Goal: Task Accomplishment & Management: Complete application form

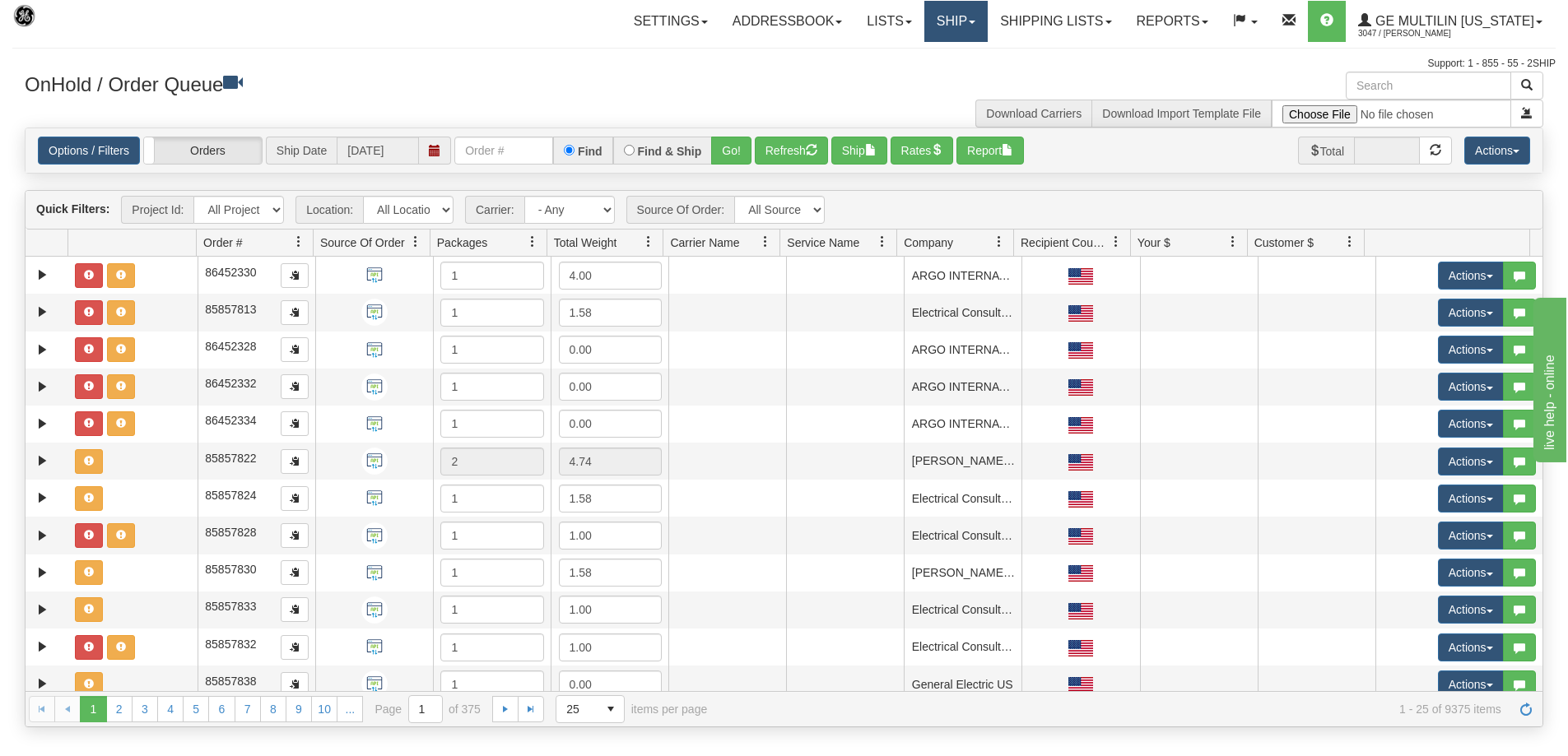
click at [988, 21] on link "Ship" at bounding box center [956, 21] width 63 height 41
click at [972, 56] on link "Ship Screen" at bounding box center [912, 57] width 149 height 21
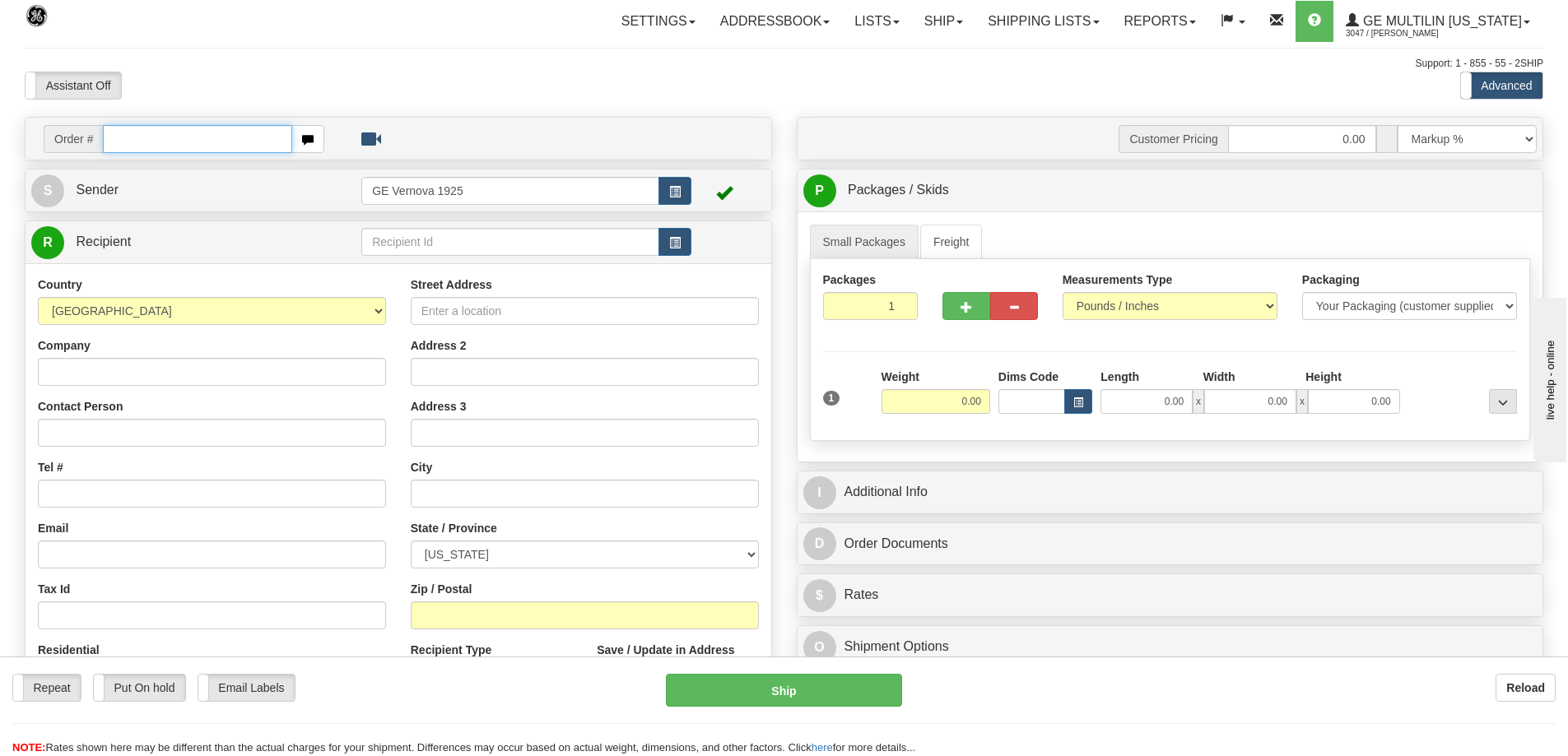
click at [163, 138] on input "text" at bounding box center [198, 139] width 189 height 28
type input "86679165"
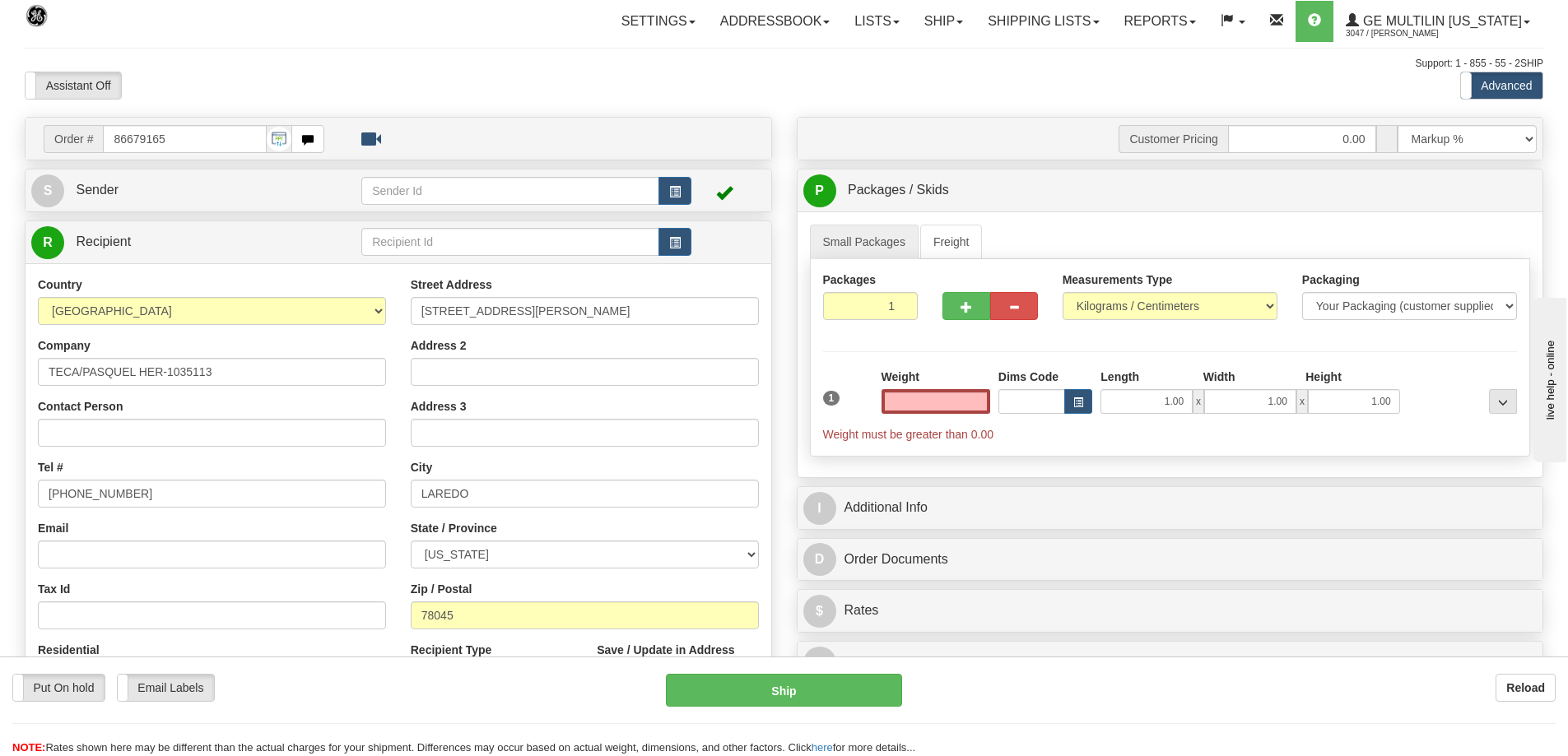
type input "0.00"
click at [1272, 310] on select "Pounds / Inches Kilograms / Centimeters" at bounding box center [1169, 306] width 215 height 28
select select "0"
click at [1062, 292] on select "Pounds / Inches Kilograms / Centimeters" at bounding box center [1169, 306] width 215 height 28
click at [983, 405] on input "0.00" at bounding box center [936, 401] width 109 height 25
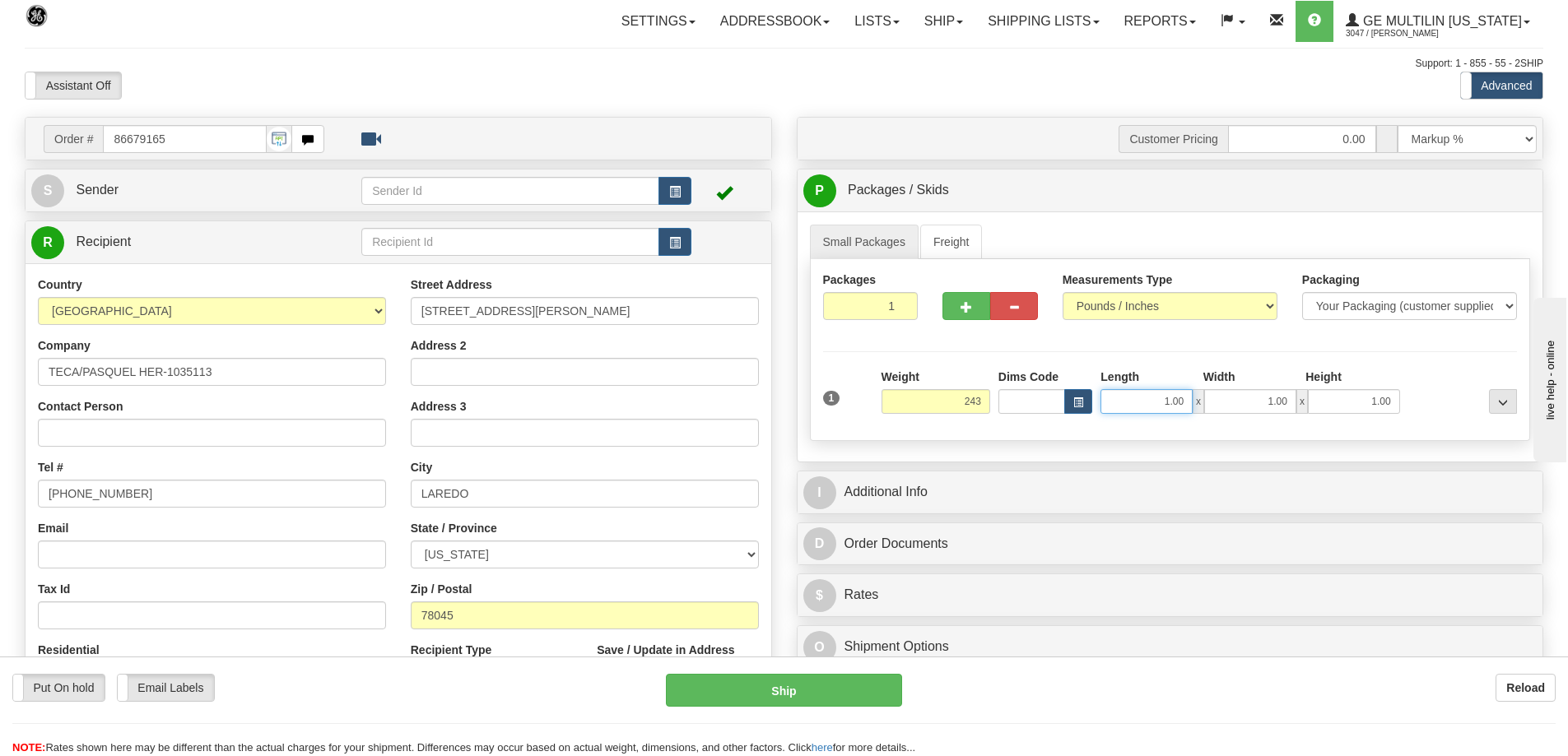
type input "243.00"
click at [1189, 399] on input "1.00" at bounding box center [1146, 401] width 92 height 25
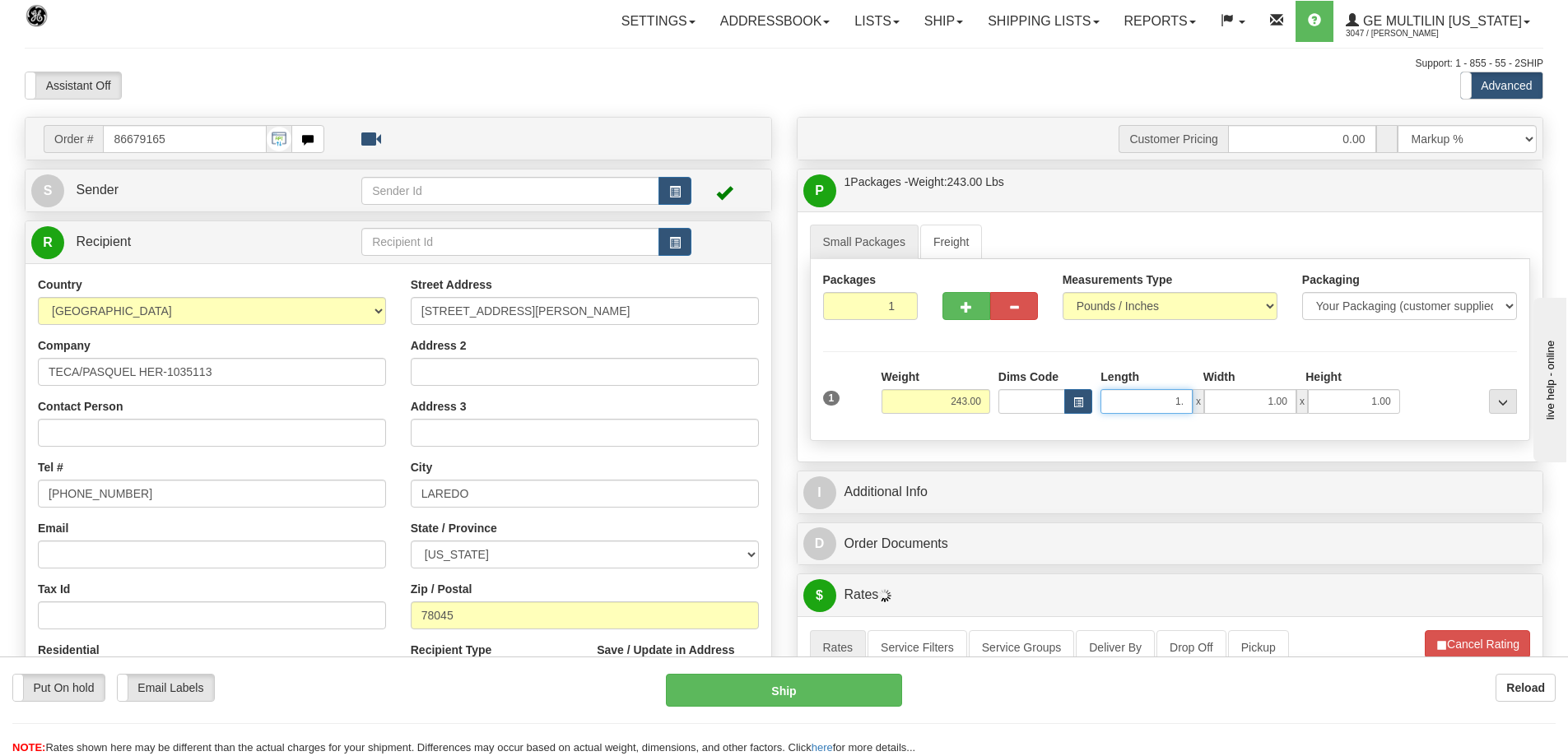
type input "1"
type input "44.00"
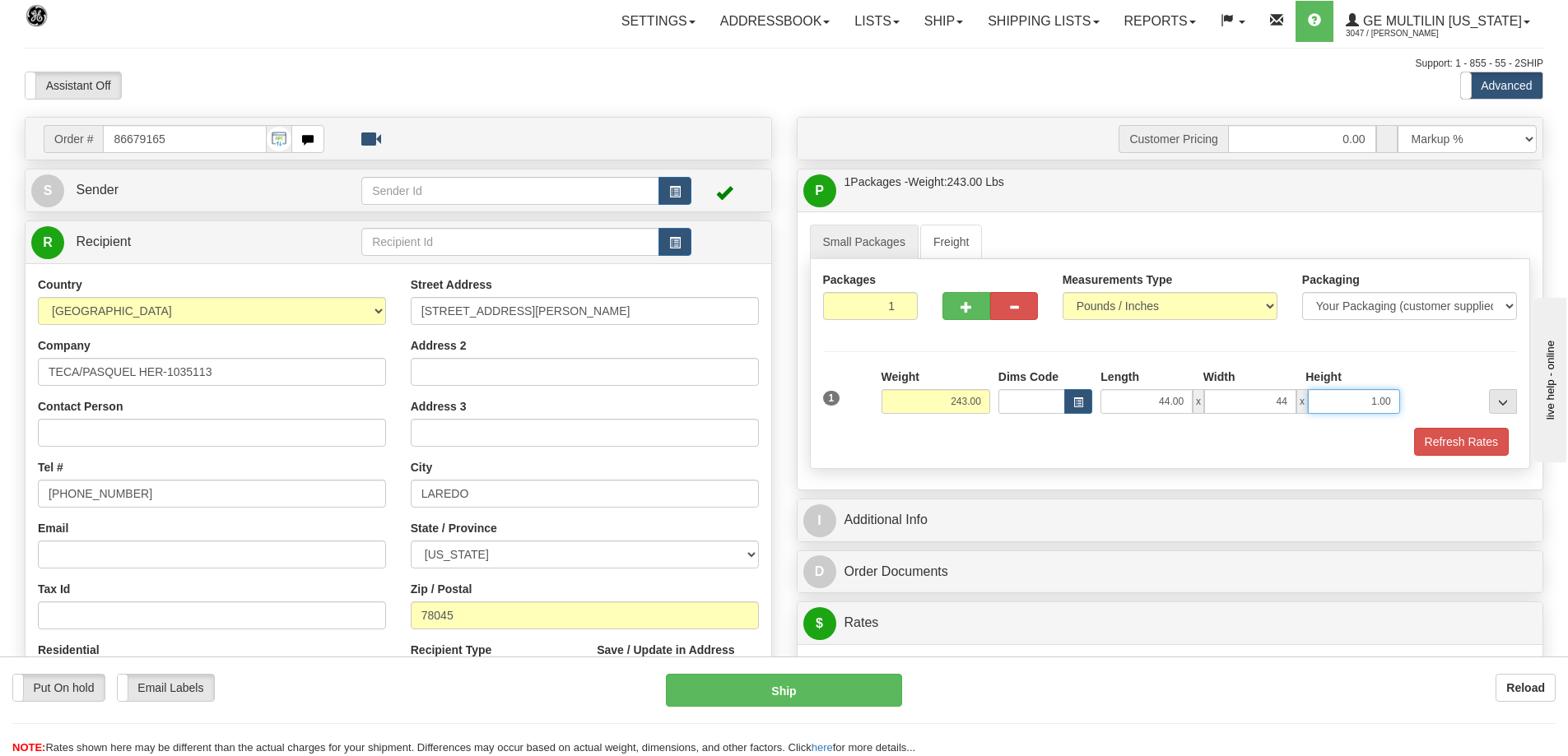
type input "44.00"
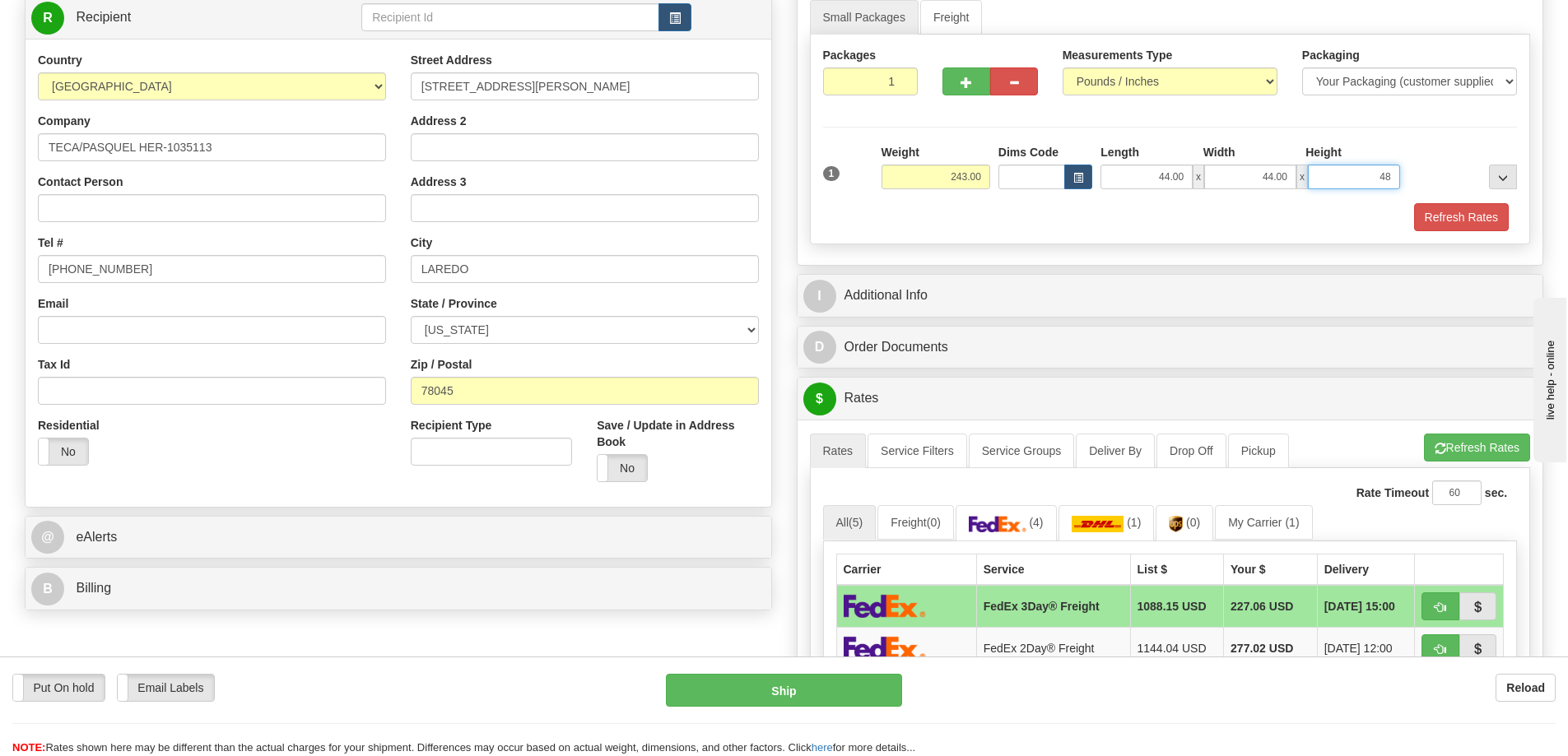
scroll to position [247, 0]
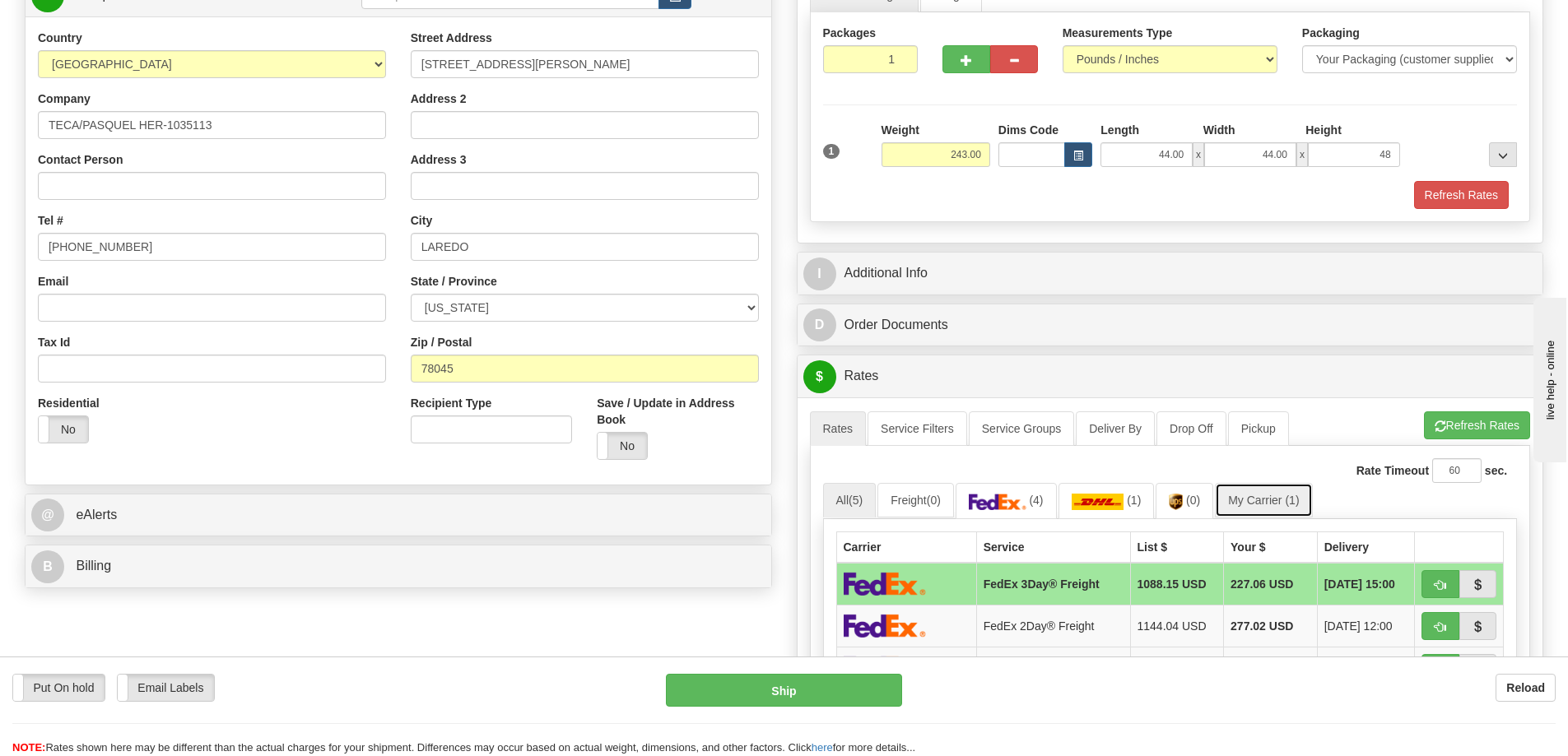
type input "48.00"
click at [1241, 513] on link "My Carrier (1)" at bounding box center [1264, 500] width 98 height 34
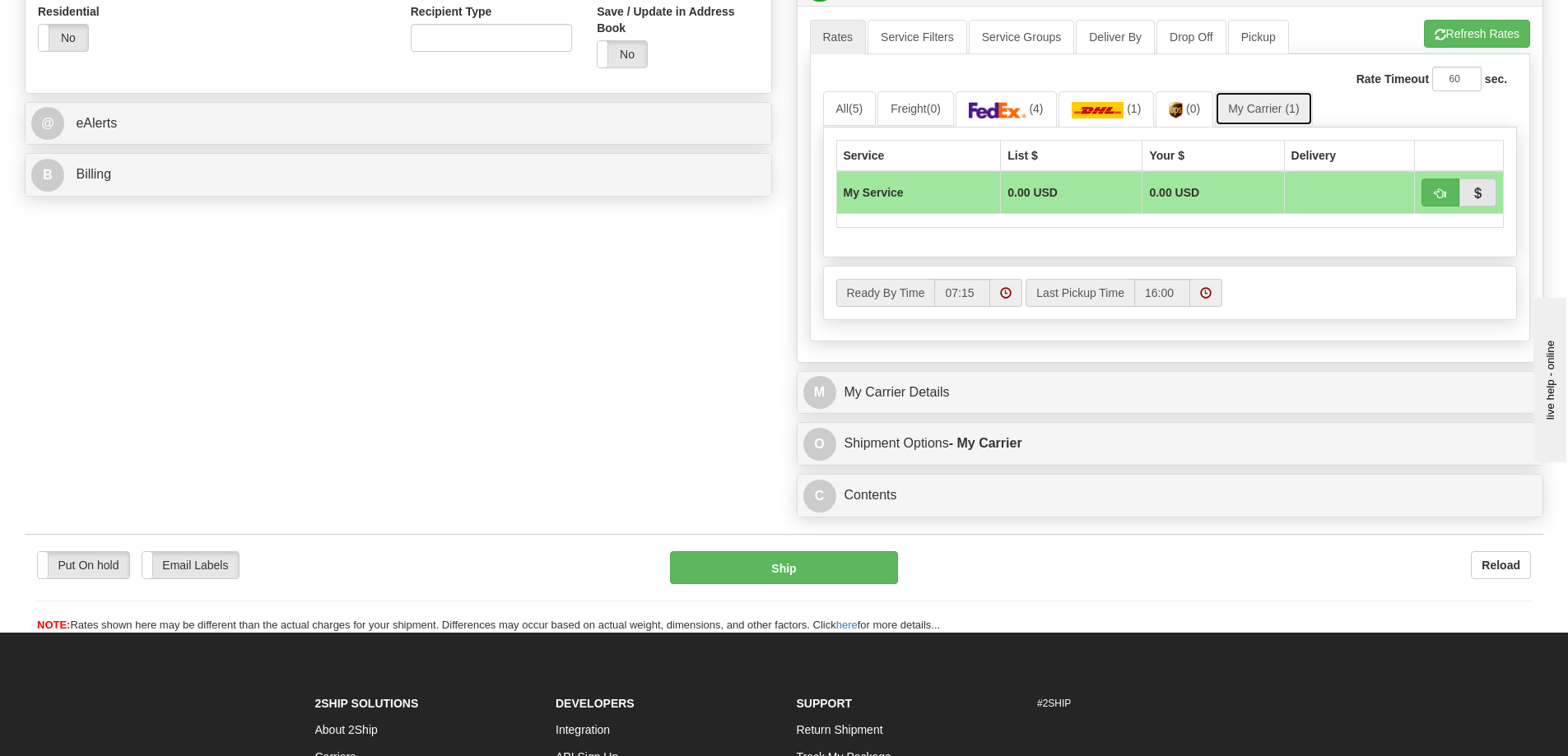
scroll to position [741, 0]
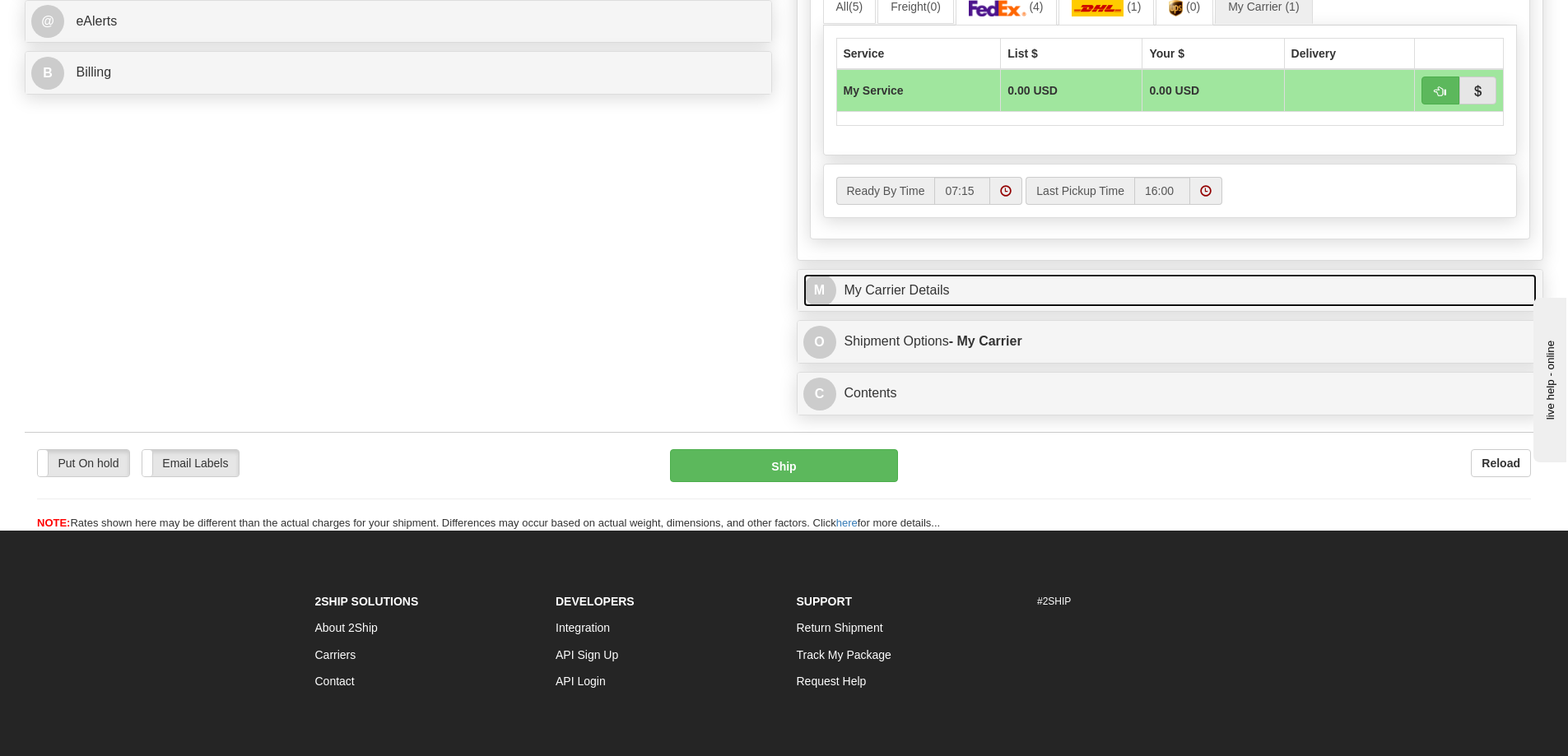
click at [918, 298] on link "M My Carrier Details" at bounding box center [1170, 291] width 734 height 33
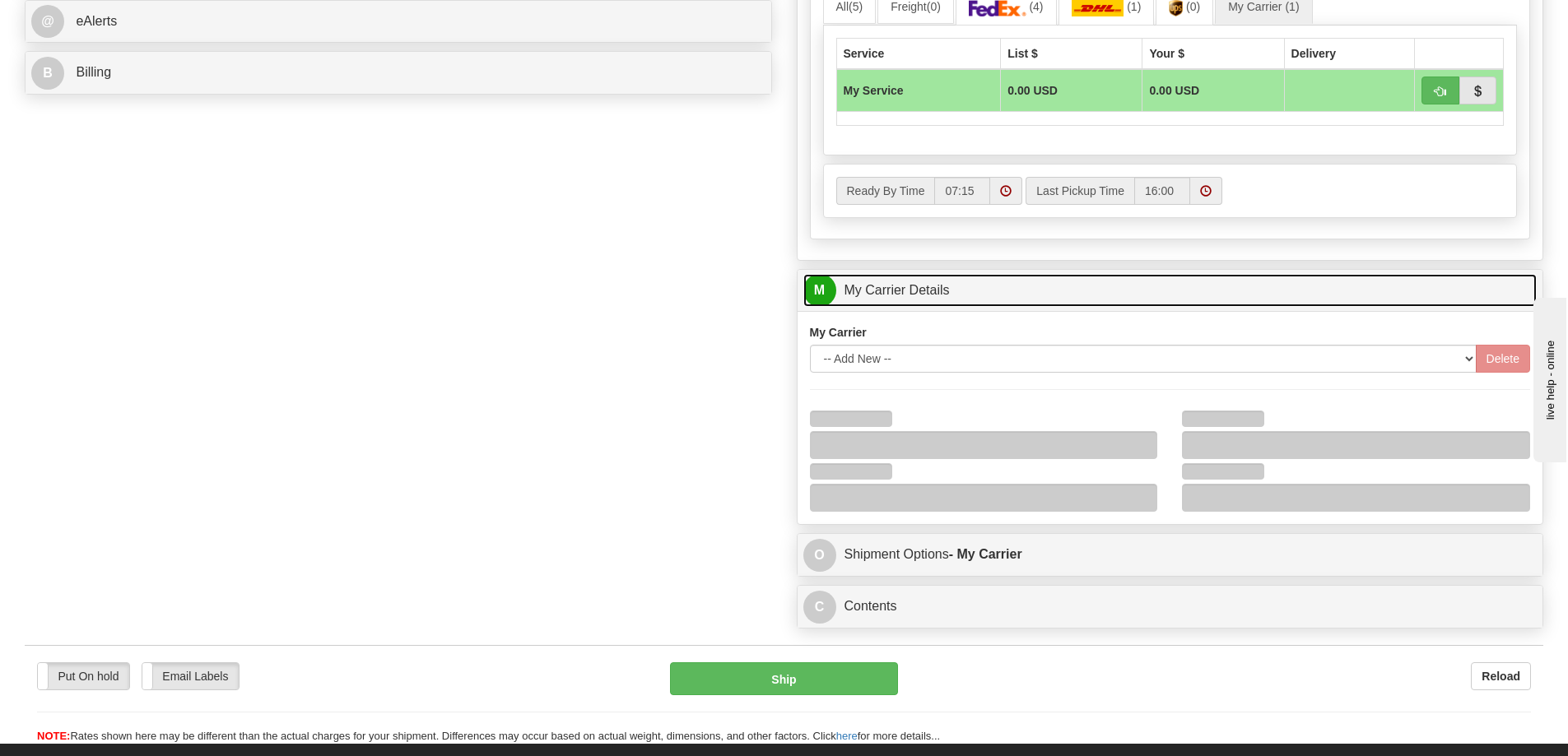
click at [931, 299] on link "M My Carrier Details" at bounding box center [1170, 291] width 734 height 33
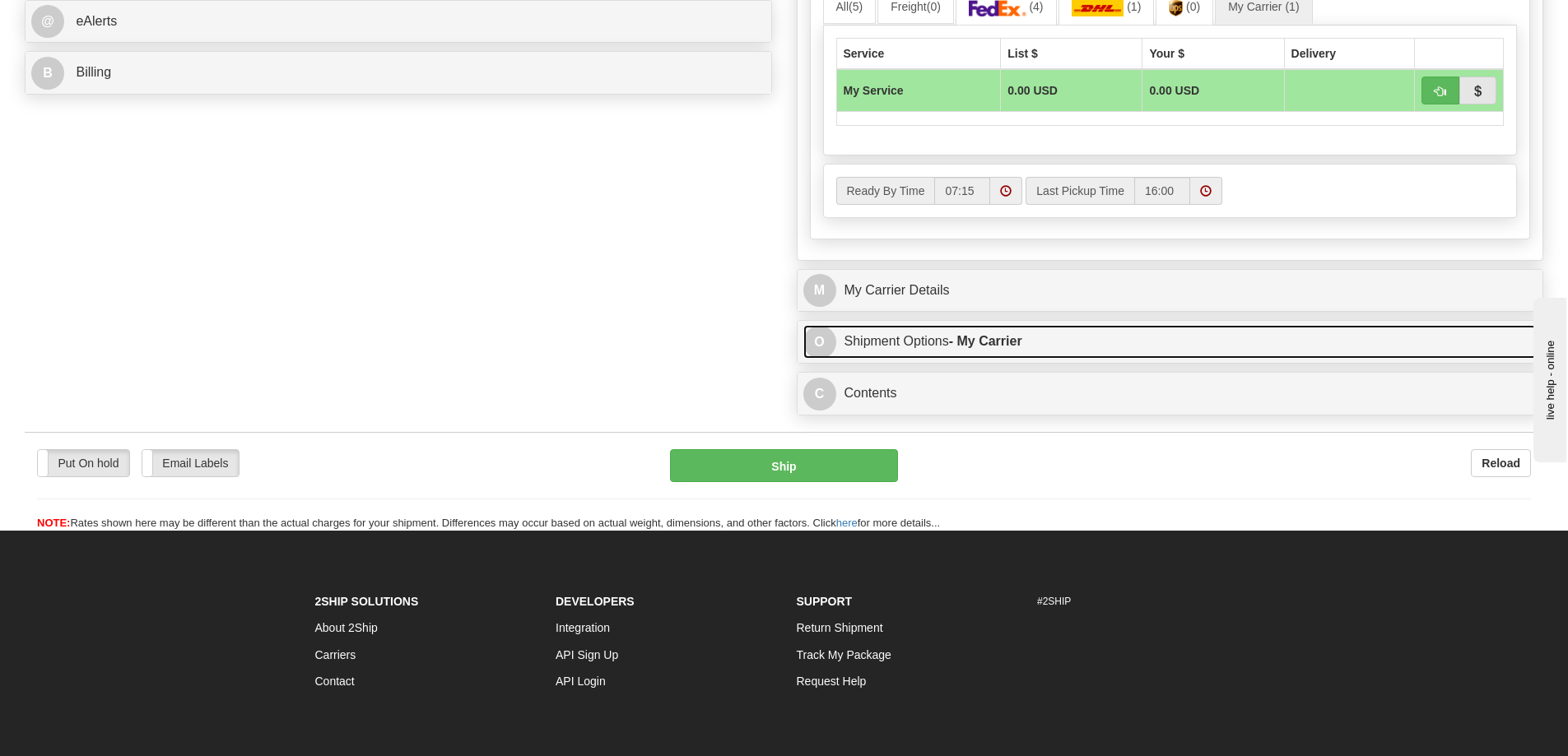
click at [953, 342] on strong "- My Carrier" at bounding box center [986, 340] width 74 height 14
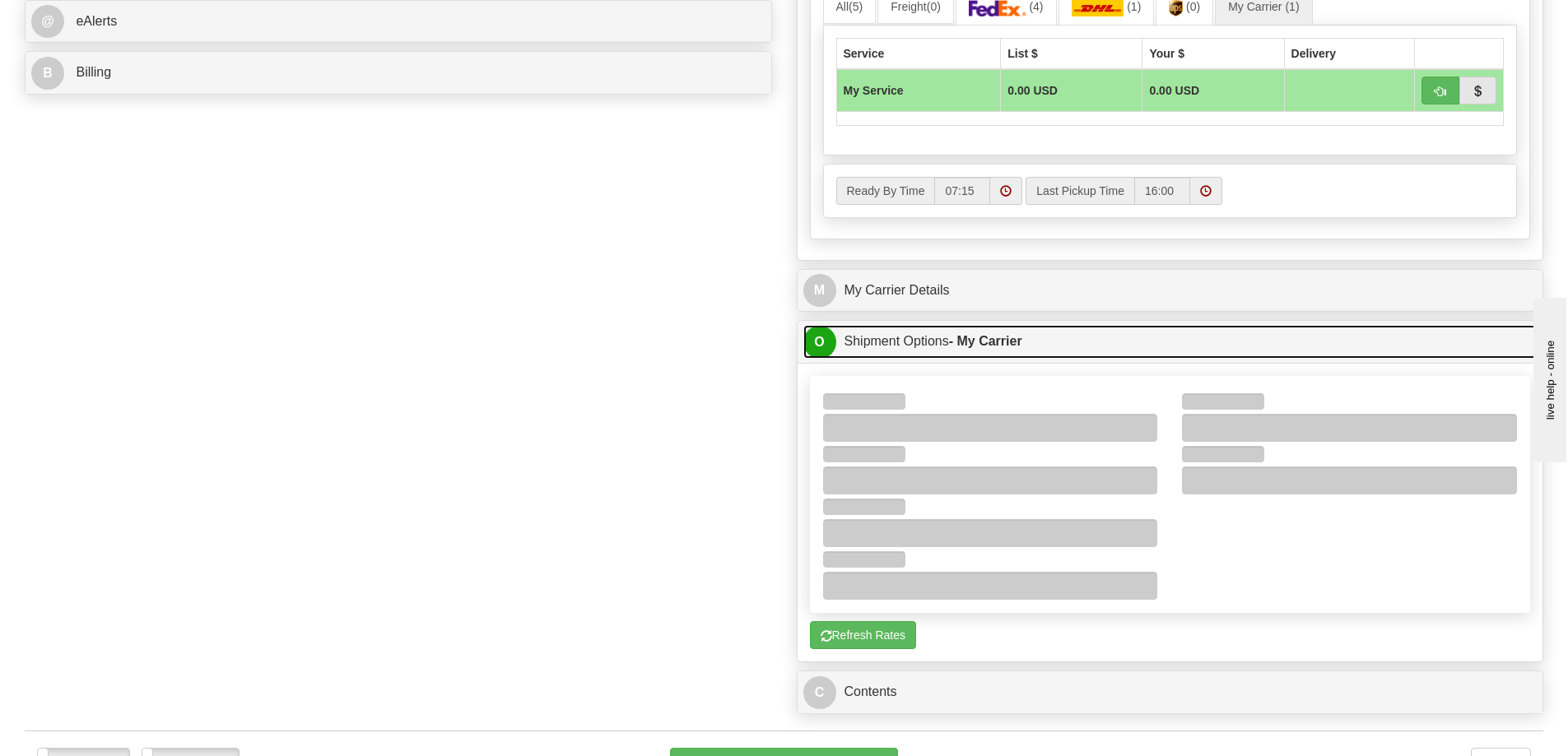
click at [937, 336] on link "O Shipment Options - My Carrier" at bounding box center [1170, 341] width 734 height 33
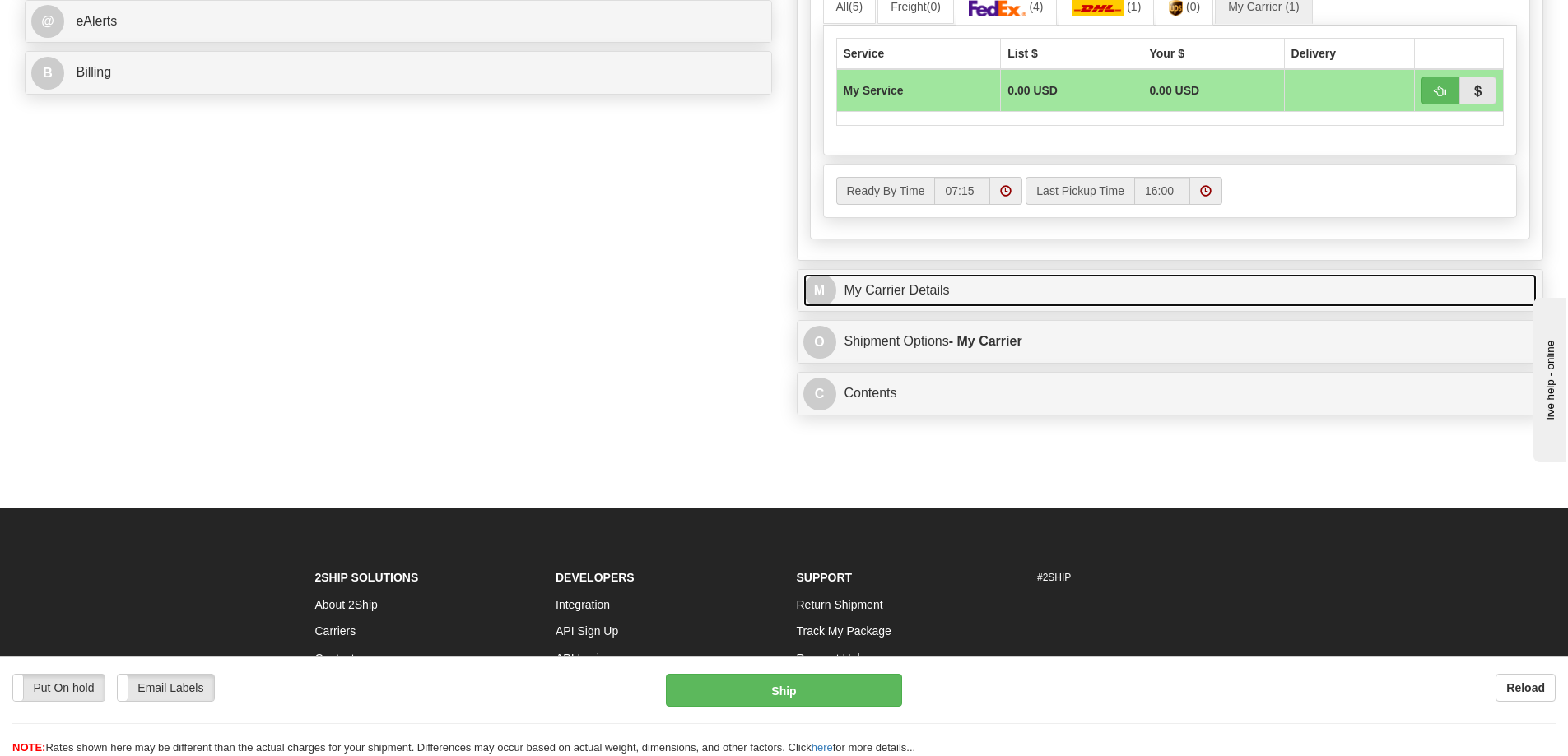
click at [924, 295] on link "M My Carrier Details" at bounding box center [1170, 291] width 734 height 33
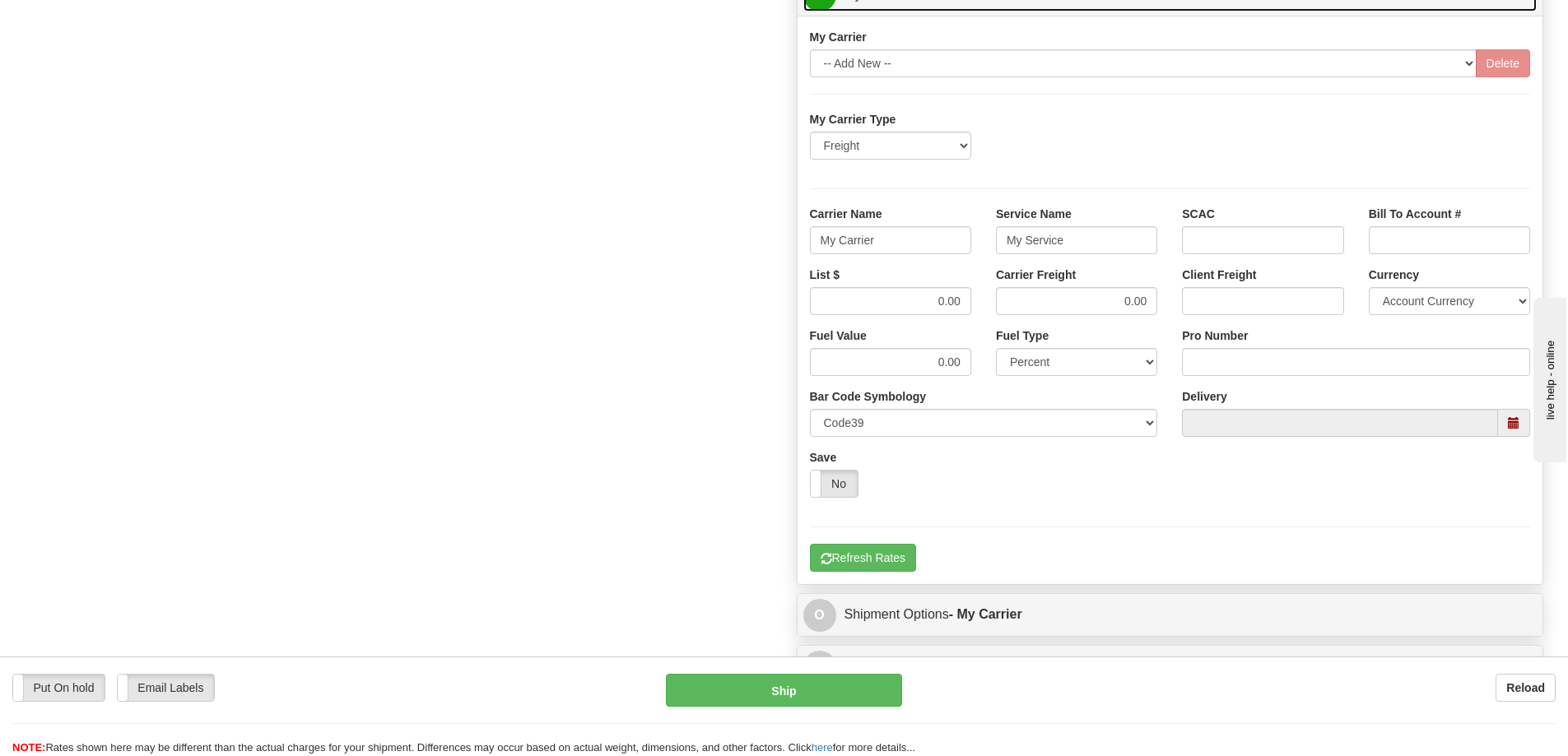
scroll to position [1069, 0]
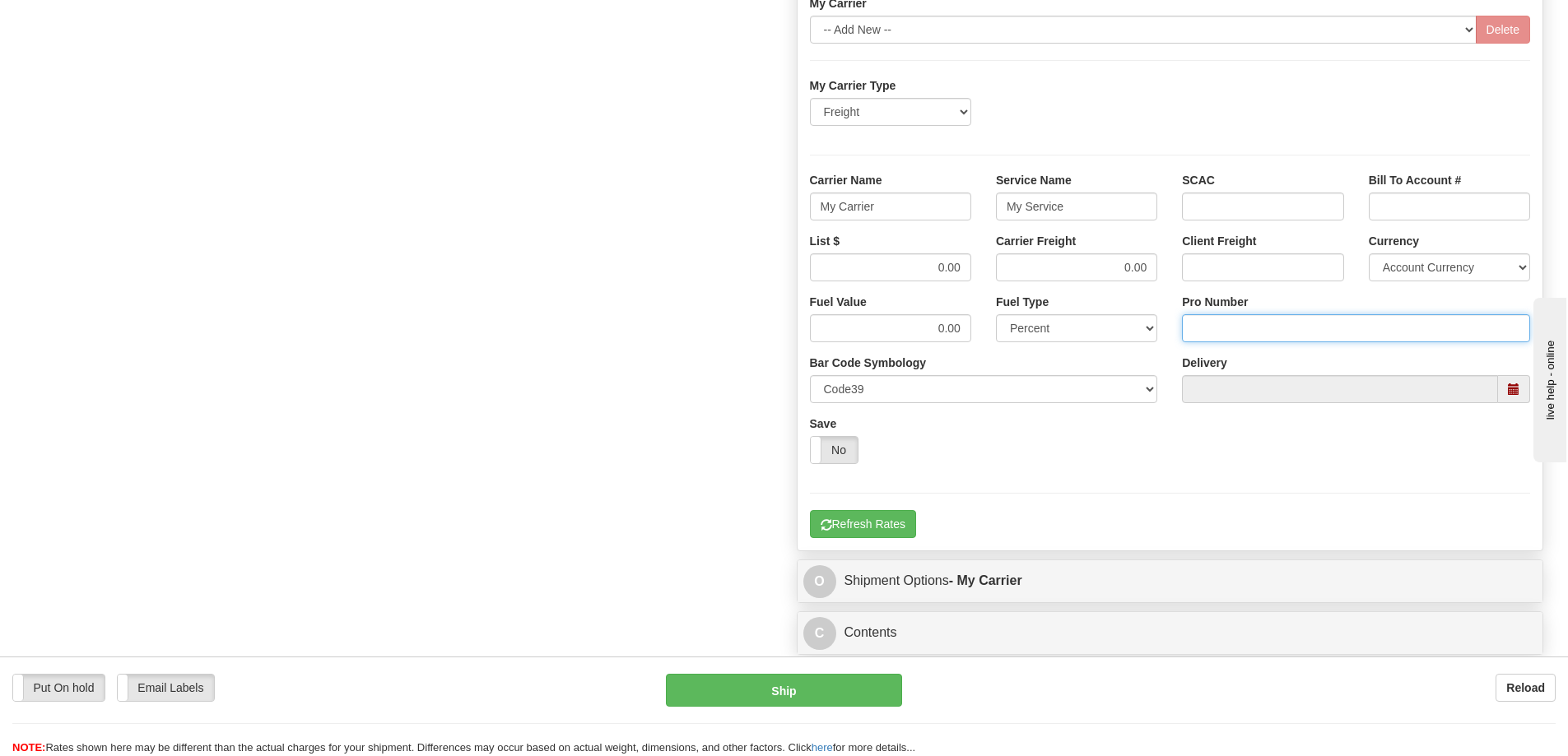
click at [1216, 331] on input "Pro Number" at bounding box center [1356, 328] width 348 height 28
type input "106504067506"
click at [903, 214] on input "My Carrier" at bounding box center [890, 205] width 162 height 28
type input "M"
type input "[PERSON_NAME]"
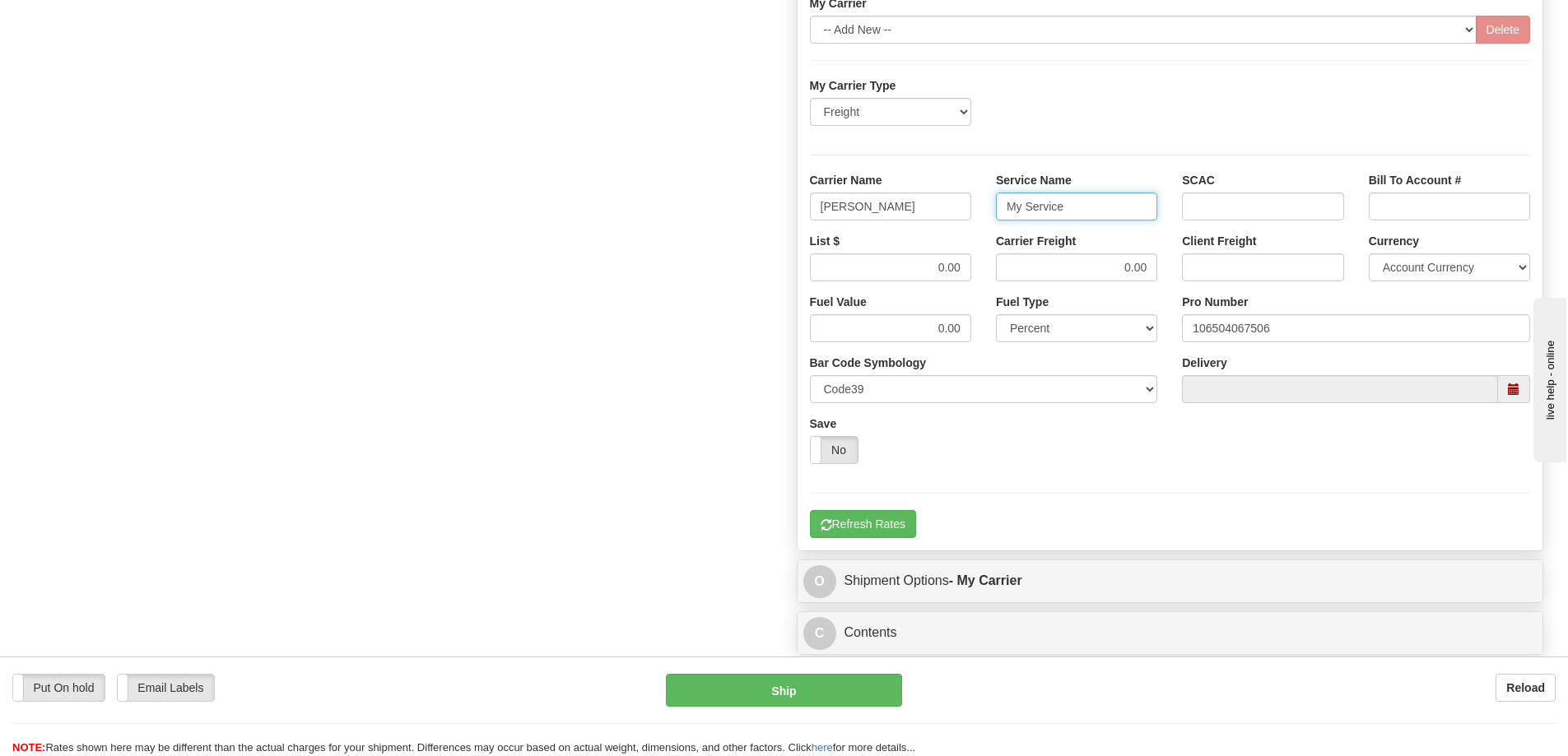
click at [1079, 207] on input "My Service" at bounding box center [1077, 205] width 162 height 28
type input "M"
type input "LTL"
click at [964, 264] on input "0.00" at bounding box center [890, 267] width 162 height 28
type input "0"
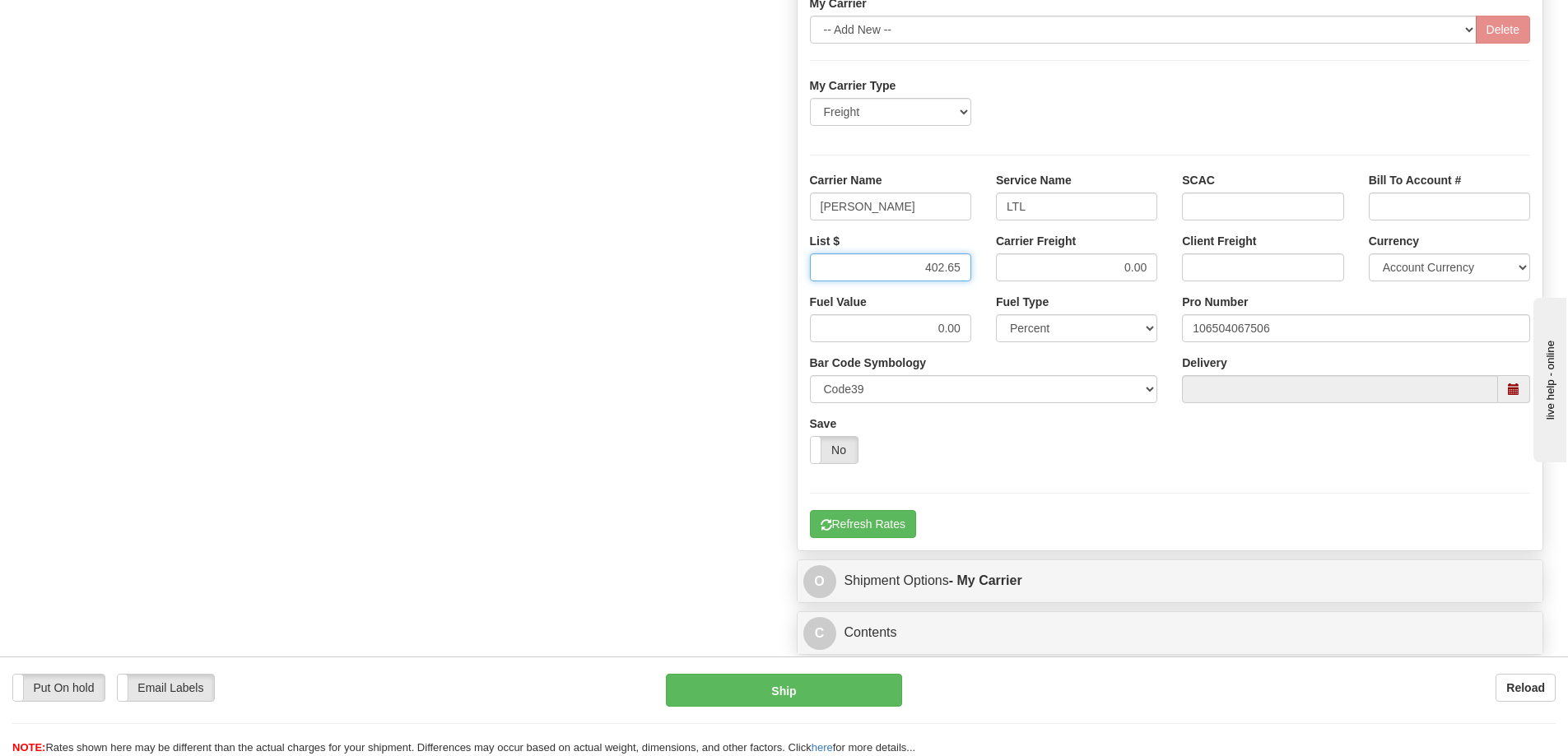
type input "402.65"
click at [1153, 268] on input "0.00" at bounding box center [1077, 267] width 162 height 28
type input "0"
type input "402.65"
click at [872, 527] on button "Refresh Rates" at bounding box center [862, 524] width 106 height 28
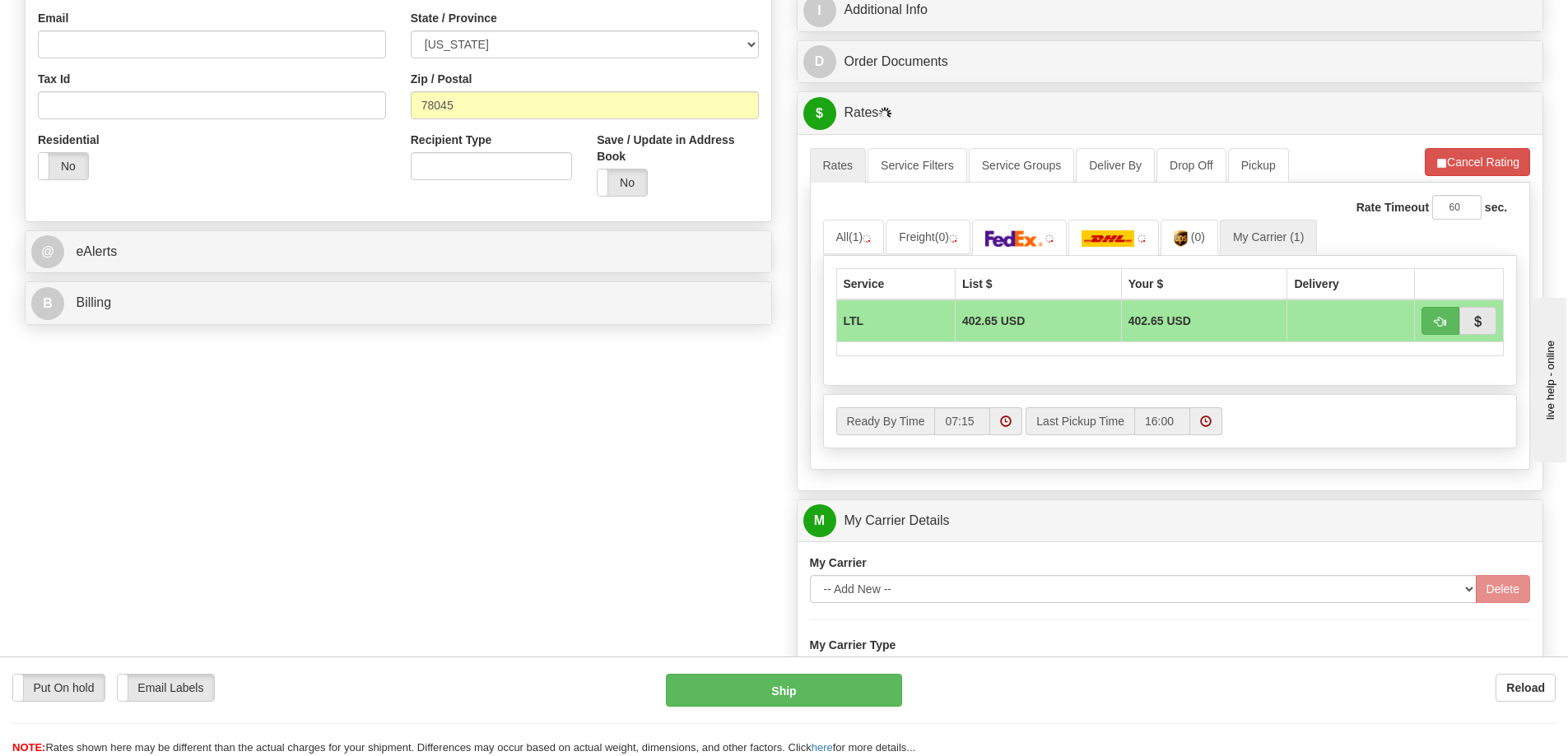
scroll to position [493, 0]
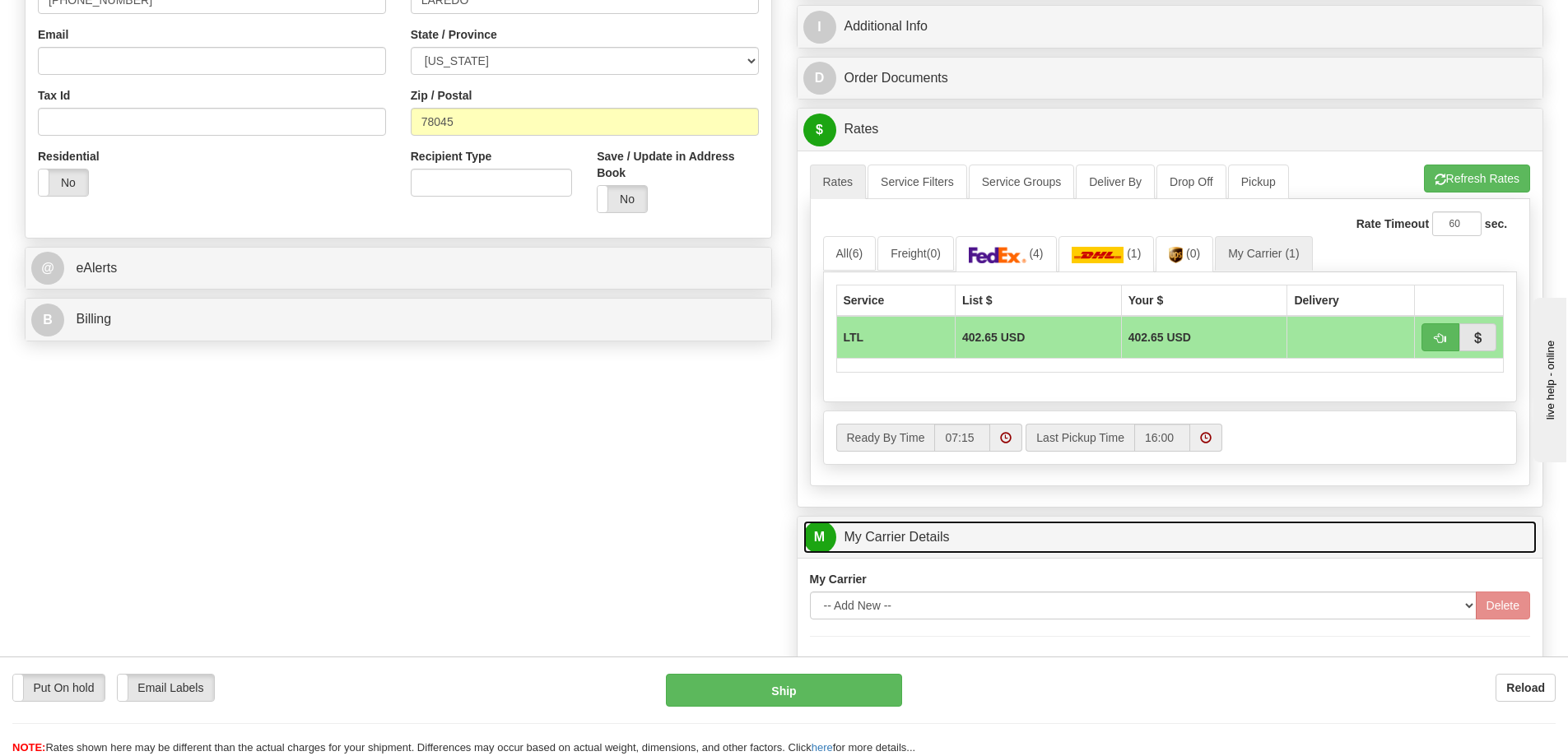
click at [999, 540] on link "M My Carrier Details" at bounding box center [1170, 537] width 734 height 33
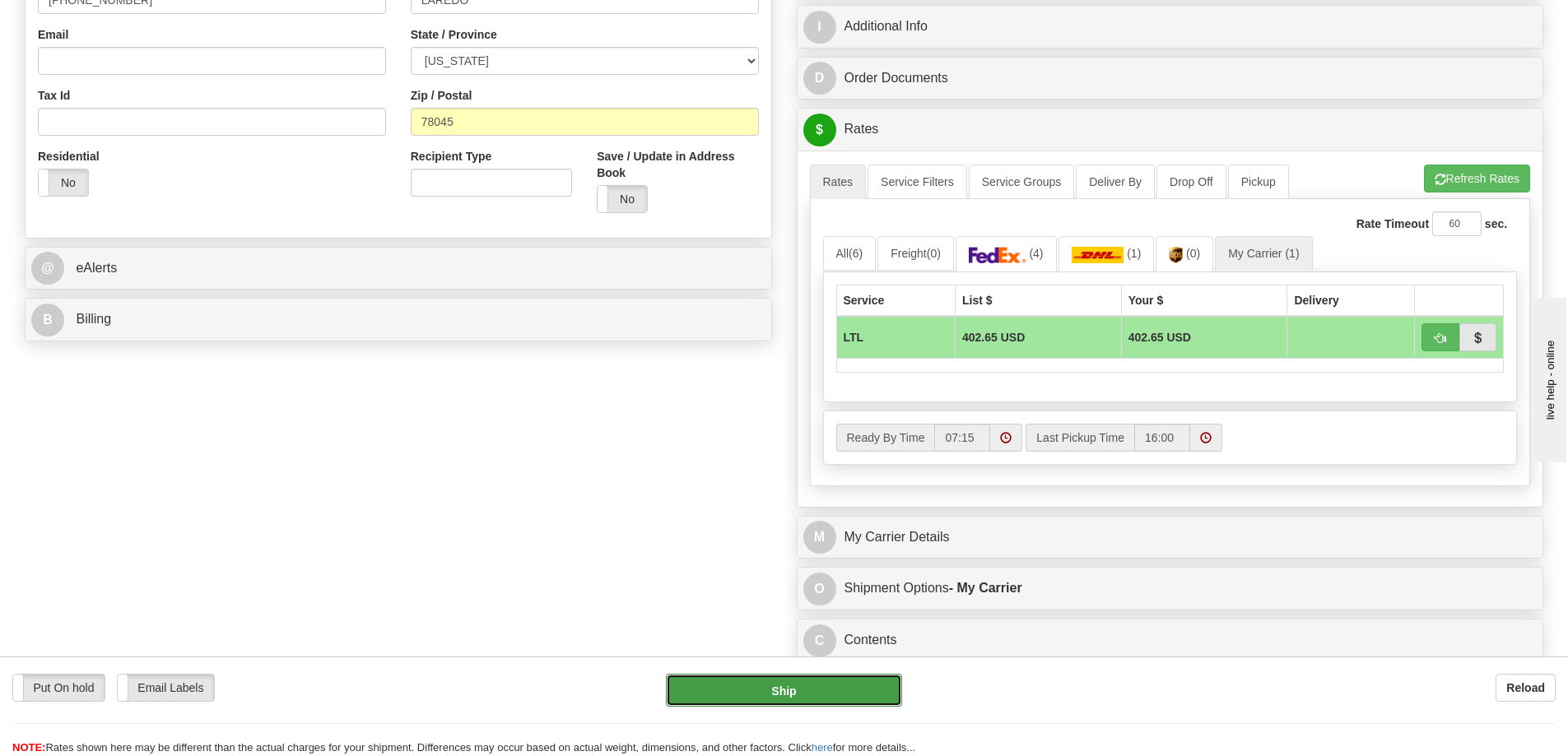
click at [790, 695] on button "Ship" at bounding box center [783, 690] width 236 height 32
type input "00"
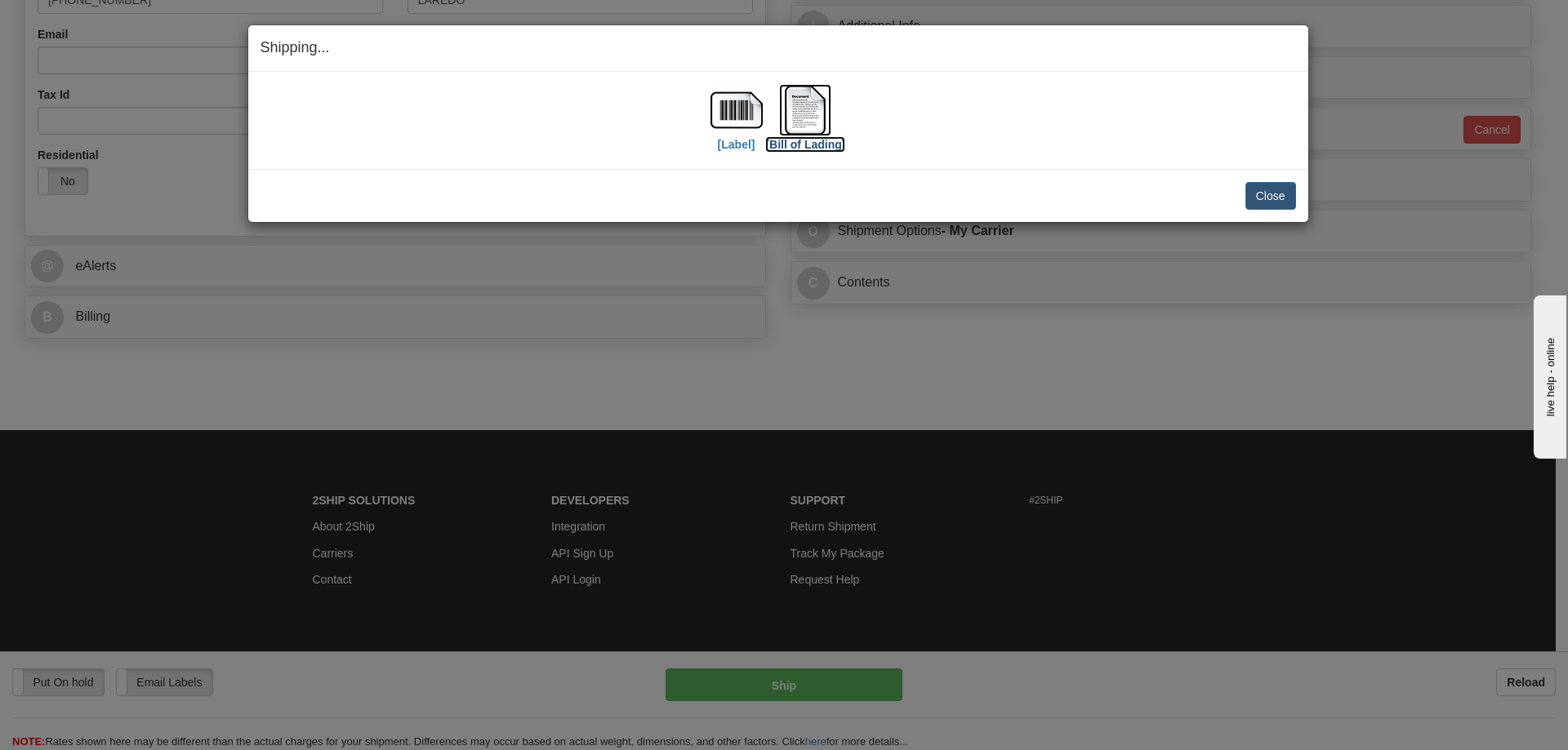
click at [814, 122] on img at bounding box center [804, 110] width 52 height 52
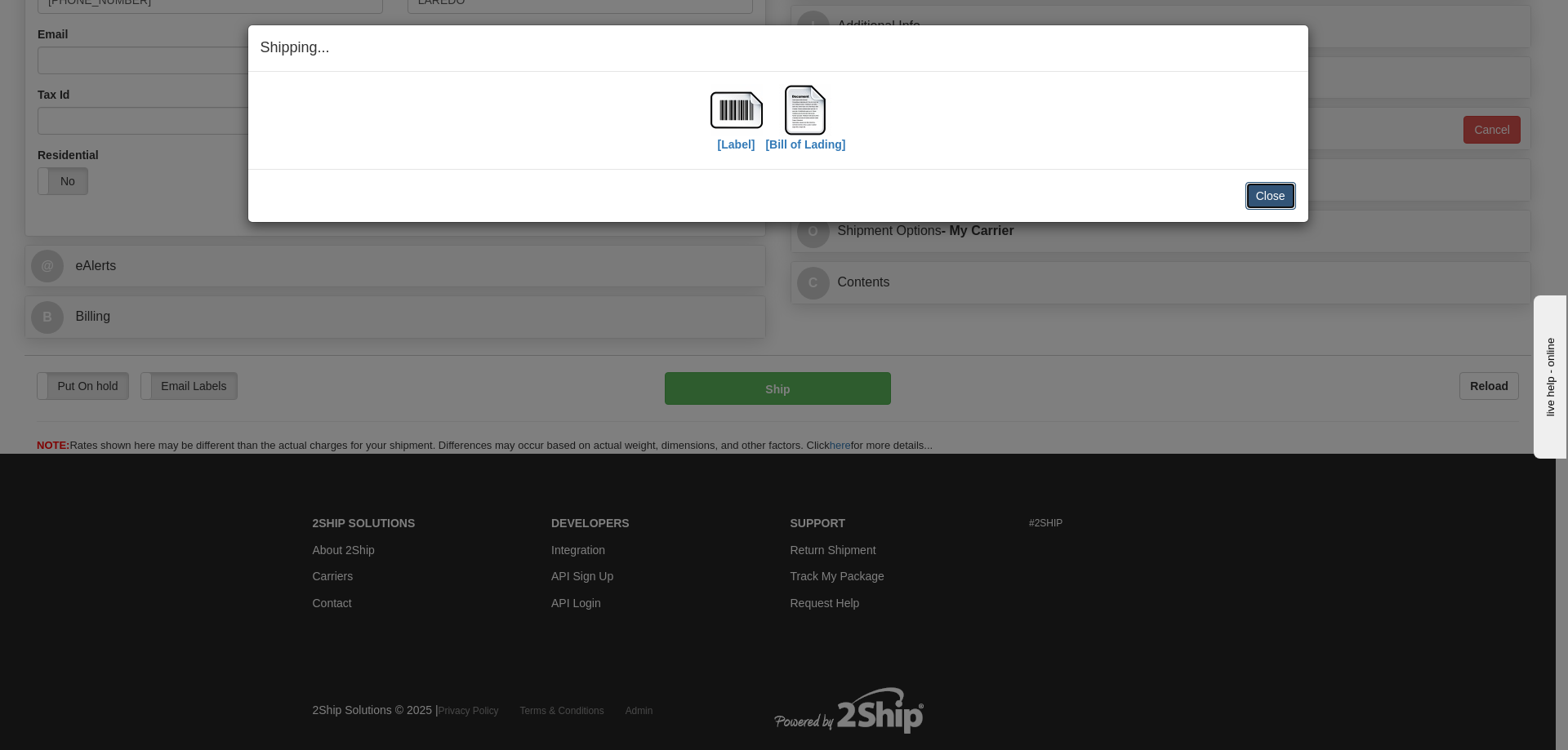
click at [1282, 195] on button "Close" at bounding box center [1270, 195] width 50 height 27
